Goal: Information Seeking & Learning: Learn about a topic

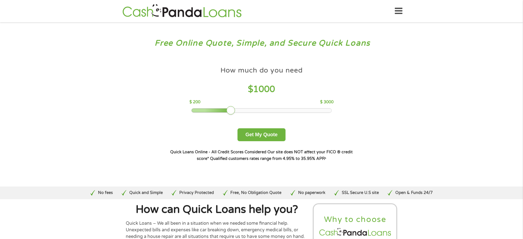
scroll to position [1704, 0]
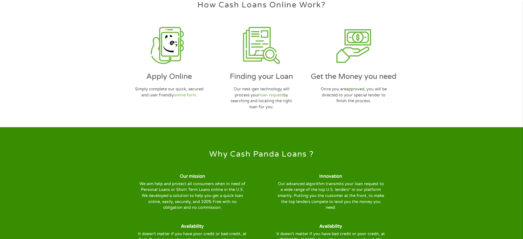
scroll to position [1700, 0]
